Goal: Task Accomplishment & Management: Use online tool/utility

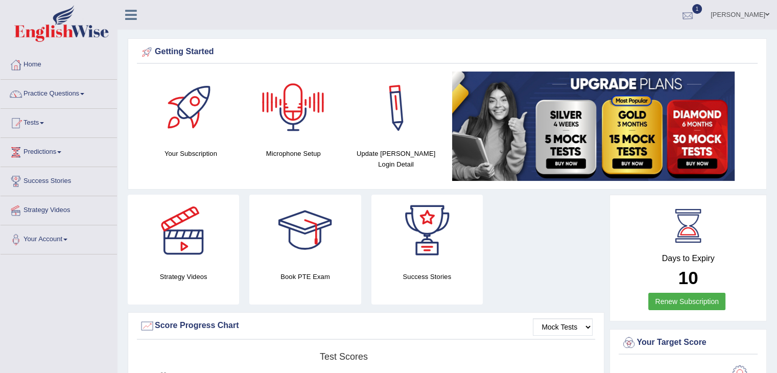
click at [695, 19] on div at bounding box center [687, 15] width 15 height 15
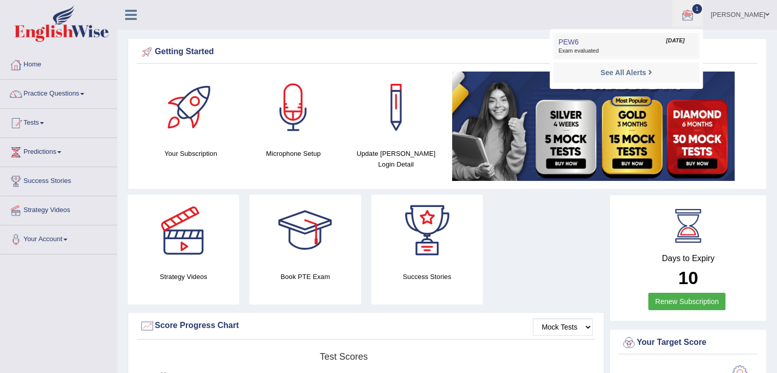
click at [685, 43] on span "[DATE]" at bounding box center [675, 41] width 18 height 8
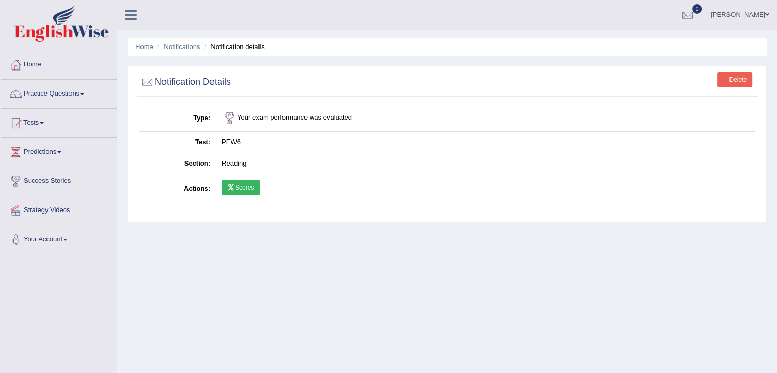
click at [249, 189] on link "Scores" at bounding box center [241, 187] width 38 height 15
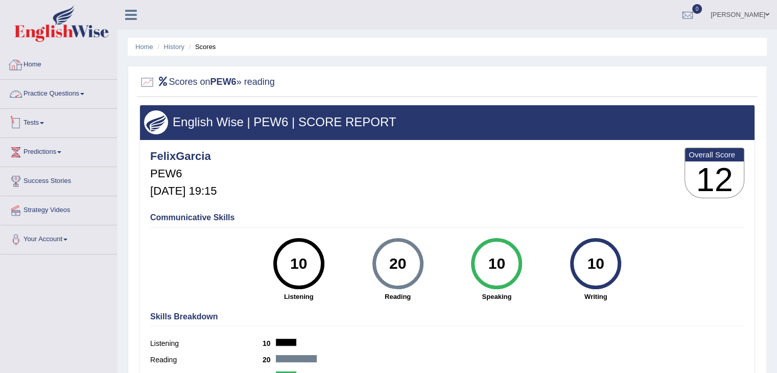
click at [48, 125] on link "Tests" at bounding box center [59, 122] width 116 height 26
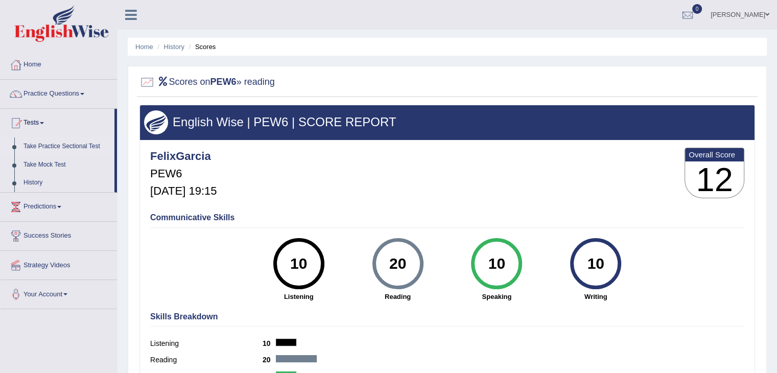
click at [61, 148] on link "Take Practice Sectional Test" at bounding box center [67, 146] width 96 height 18
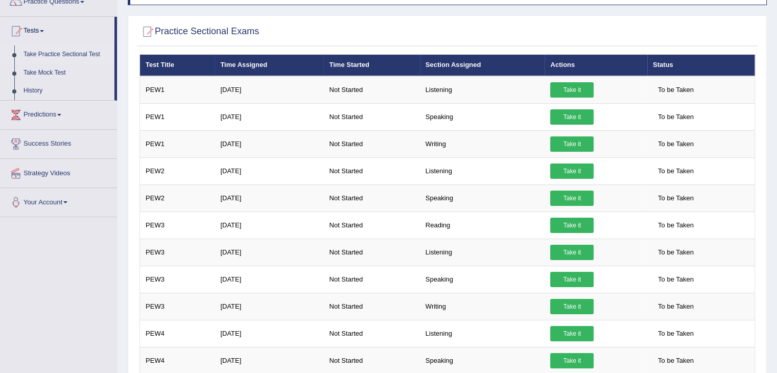
scroll to position [333, 0]
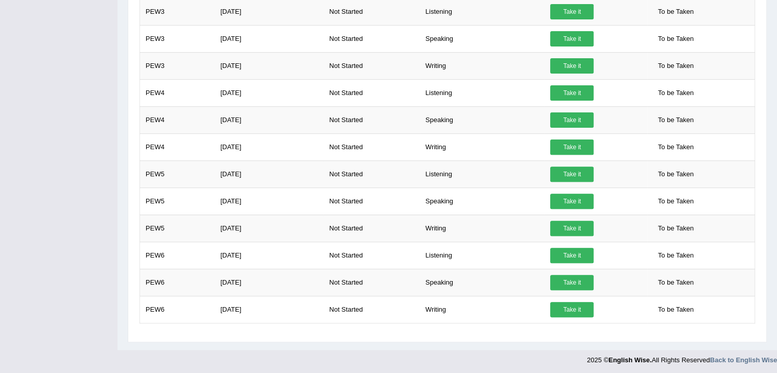
drag, startPoint x: 784, startPoint y: 283, endPoint x: 782, endPoint y: 371, distance: 88.9
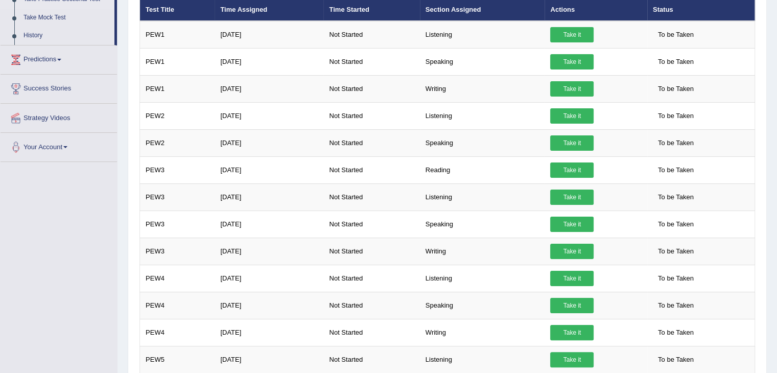
scroll to position [78, 0]
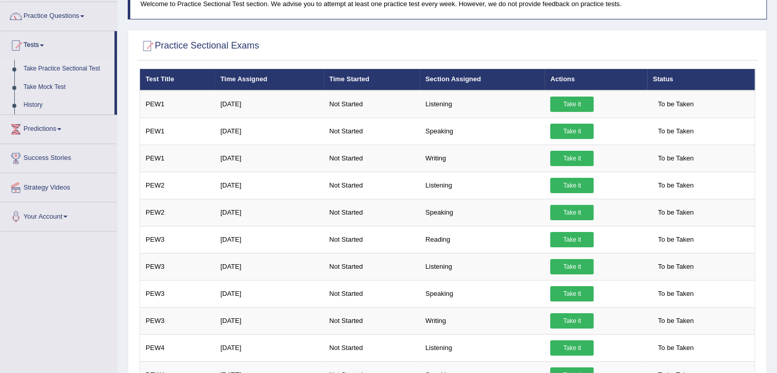
click at [65, 72] on link "Take Practice Sectional Test" at bounding box center [67, 69] width 96 height 18
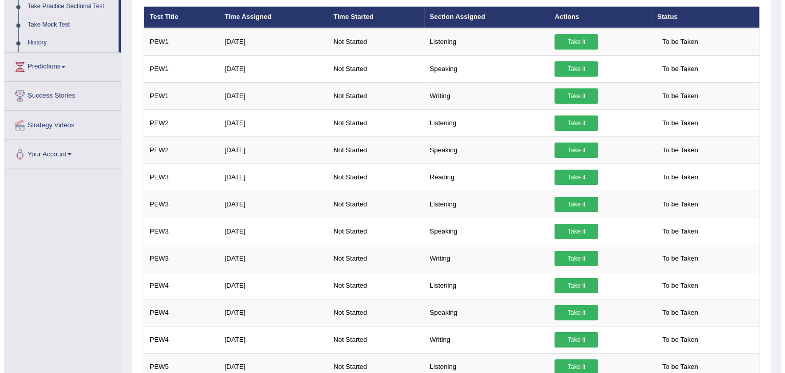
scroll to position [141, 0]
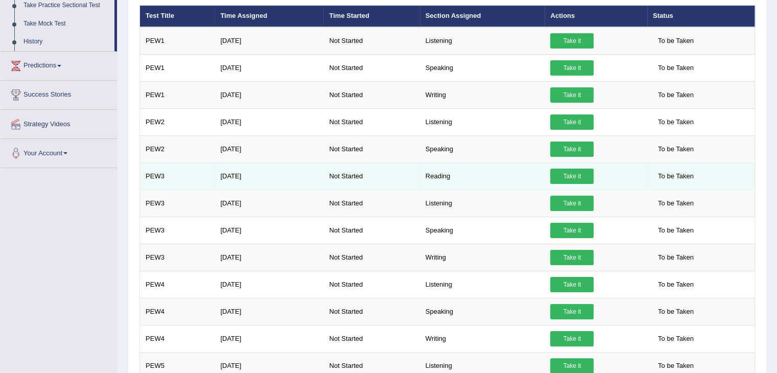
click at [580, 175] on link "Take it" at bounding box center [571, 176] width 43 height 15
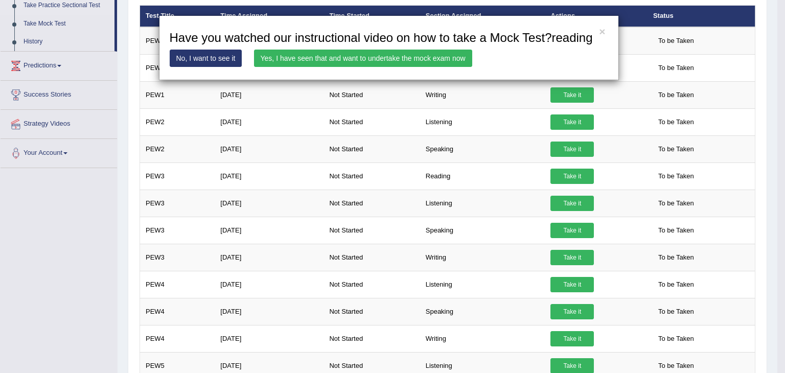
click at [323, 64] on link "Yes, I have seen that and want to undertake the mock exam now" at bounding box center [363, 58] width 218 height 17
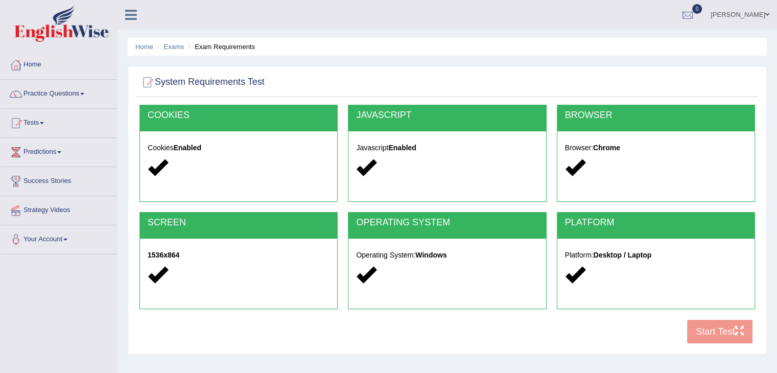
click at [323, 64] on div "Home Exams Exam Requirements System Requirements Test [GEOGRAPHIC_DATA] Cookies…" at bounding box center [448, 255] width 660 height 511
click at [323, 64] on div "Home Exams Exam Requirements System Requirements Test COOKIES Cookies Enabled J…" at bounding box center [448, 255] width 660 height 511
click at [717, 321] on button "Start Test" at bounding box center [719, 332] width 65 height 24
